Goal: Entertainment & Leisure: Browse casually

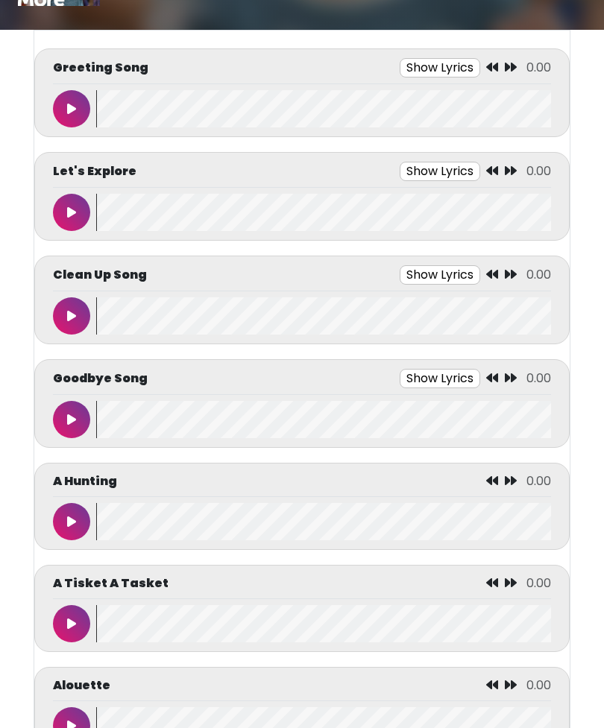
click at [79, 107] on button at bounding box center [71, 108] width 37 height 37
click at [66, 112] on button at bounding box center [71, 108] width 37 height 37
click at [75, 216] on icon at bounding box center [71, 213] width 9 height 12
click at [71, 220] on button at bounding box center [71, 212] width 37 height 37
click at [77, 221] on button at bounding box center [71, 212] width 37 height 37
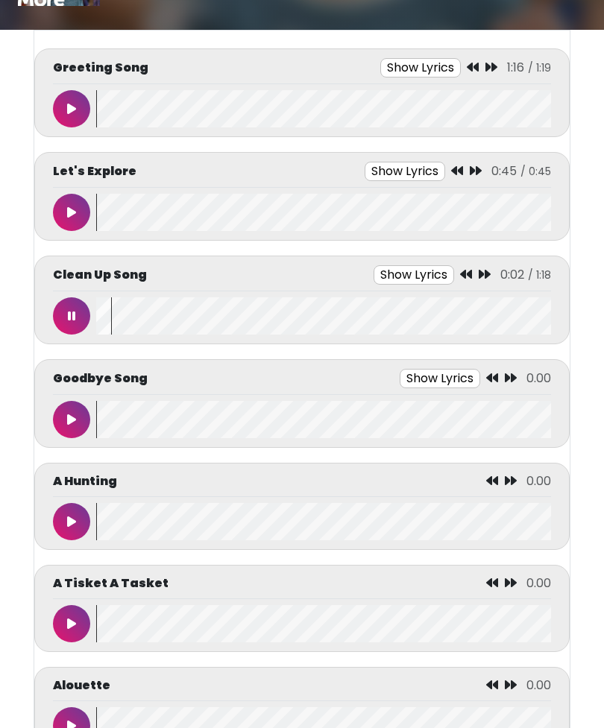
click at [60, 315] on button at bounding box center [71, 315] width 37 height 37
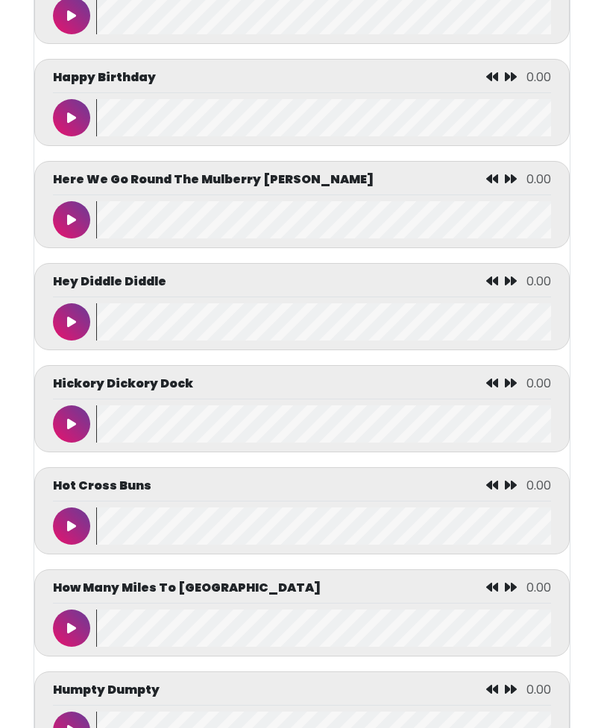
scroll to position [2943, 0]
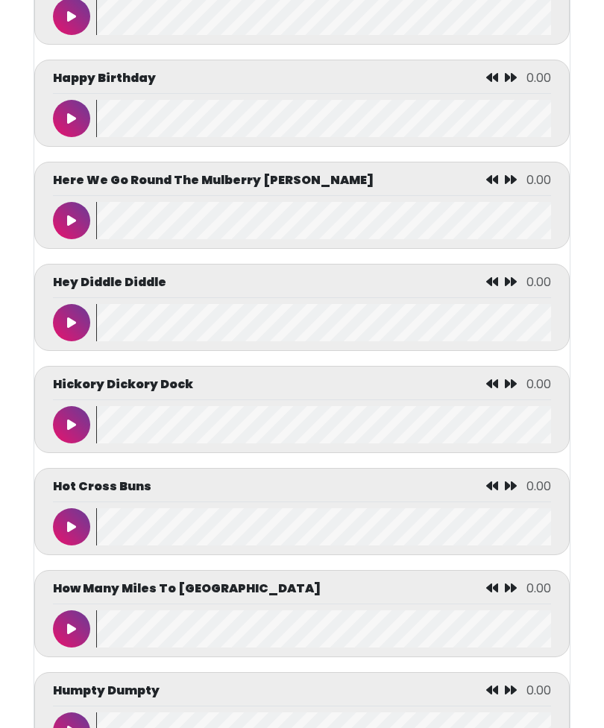
click at [70, 533] on icon at bounding box center [71, 527] width 9 height 12
click at [68, 533] on icon at bounding box center [71, 527] width 7 height 12
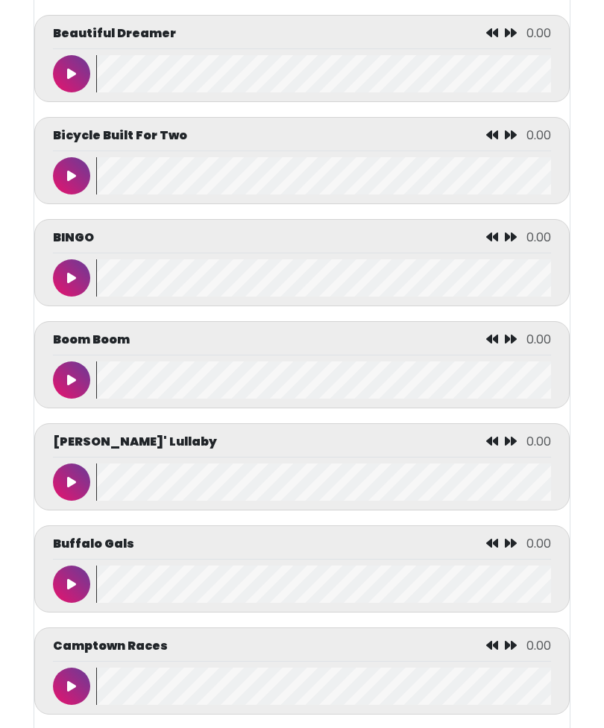
scroll to position [1353, 0]
click at [76, 290] on button at bounding box center [71, 277] width 37 height 37
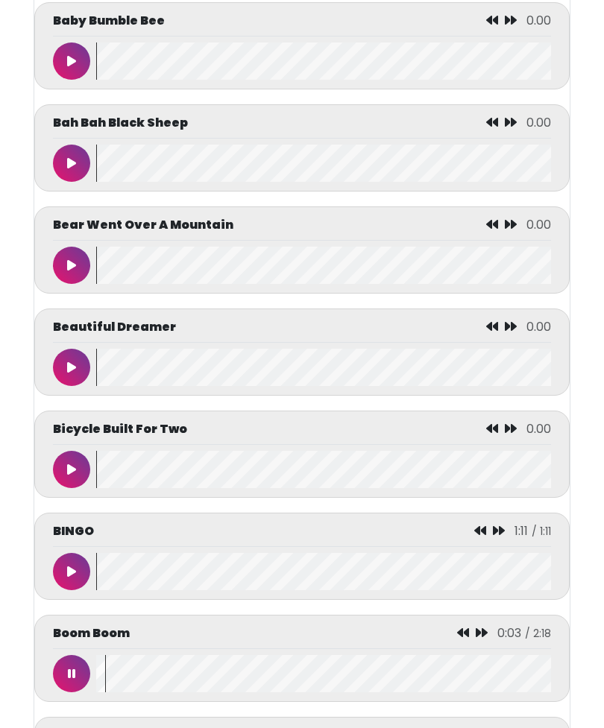
scroll to position [1059, 0]
click at [85, 693] on button at bounding box center [71, 673] width 37 height 37
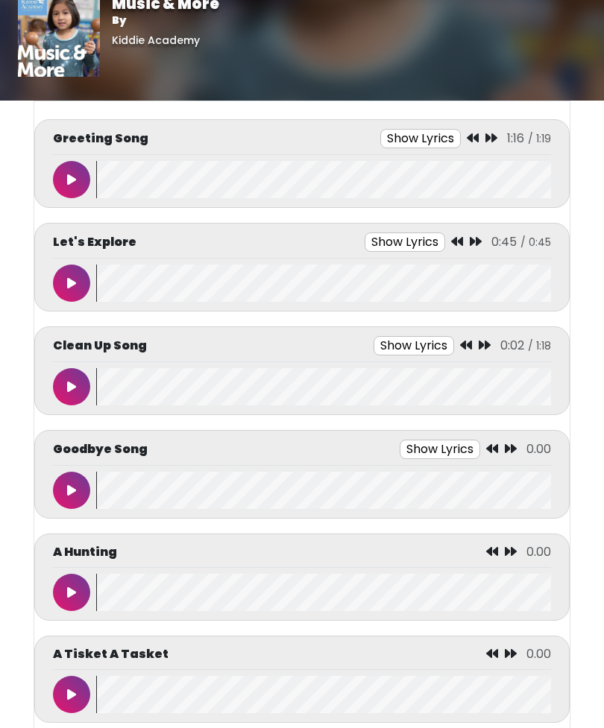
click at [72, 385] on icon at bounding box center [71, 388] width 9 height 12
click at [69, 386] on icon at bounding box center [71, 387] width 9 height 12
click at [71, 479] on button at bounding box center [71, 490] width 37 height 37
